Goal: Task Accomplishment & Management: Manage account settings

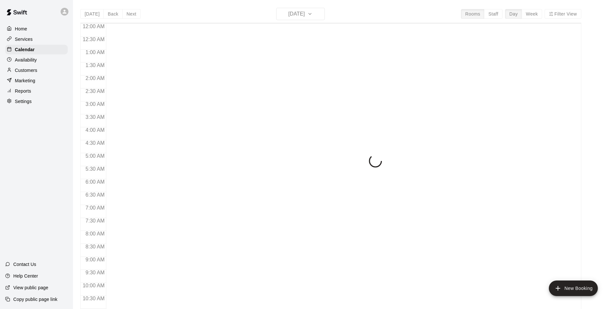
scroll to position [329, 0]
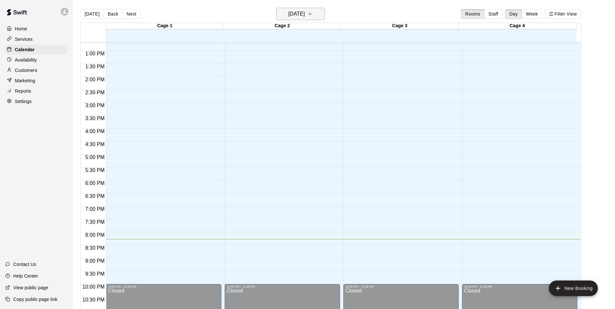
drag, startPoint x: 305, startPoint y: 13, endPoint x: 305, endPoint y: 18, distance: 5.2
click at [305, 18] on button "[DATE]" at bounding box center [300, 14] width 49 height 12
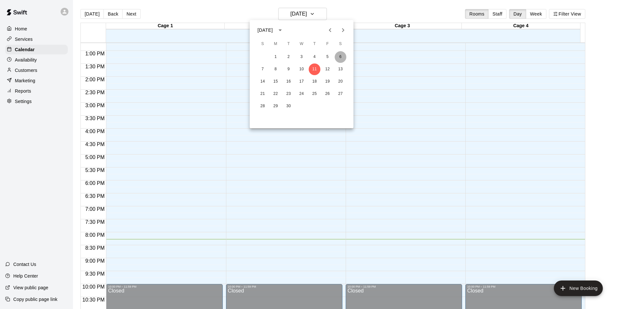
click at [336, 56] on button "6" at bounding box center [340, 57] width 12 height 12
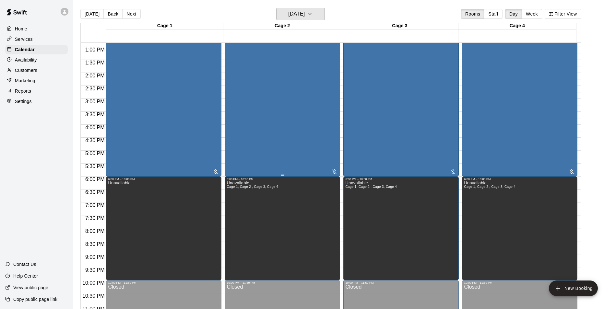
scroll to position [317, 0]
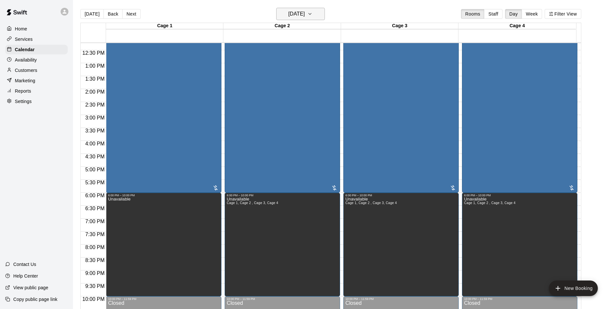
click at [303, 11] on h6 "[DATE]" at bounding box center [296, 13] width 17 height 9
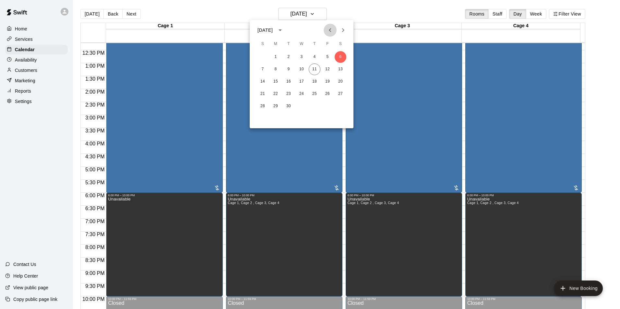
click at [326, 29] on icon "Previous month" at bounding box center [330, 30] width 8 height 8
click at [261, 113] on button "31" at bounding box center [263, 119] width 12 height 12
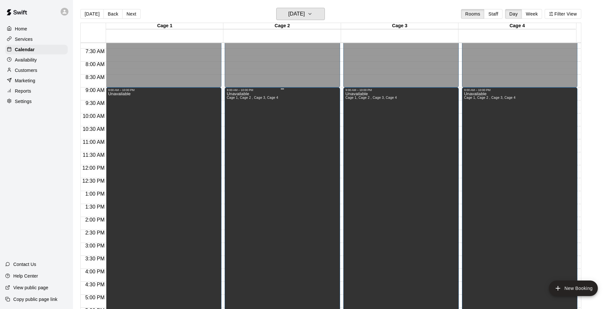
scroll to position [187, 0]
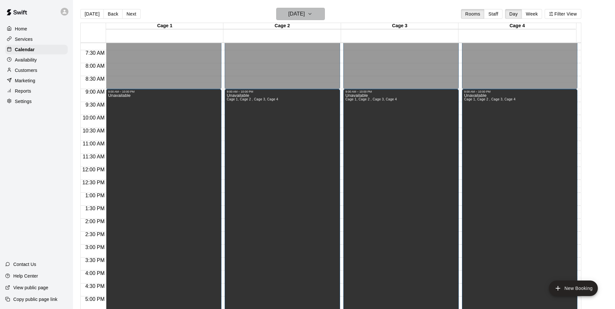
click at [304, 10] on h6 "[DATE]" at bounding box center [296, 13] width 17 height 9
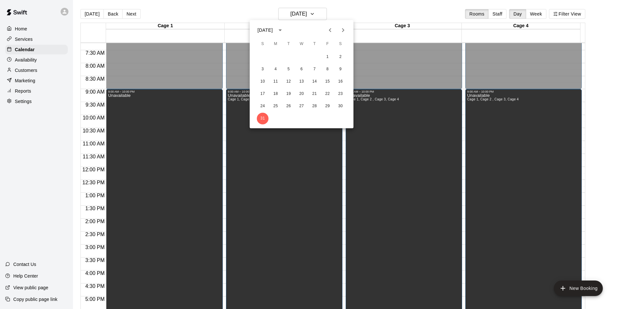
click at [340, 29] on icon "Next month" at bounding box center [343, 30] width 8 height 8
click at [317, 64] on div "7 8 9 10 11 12 13" at bounding box center [302, 70] width 104 height 12
click at [313, 69] on button "11" at bounding box center [315, 70] width 12 height 12
